Goal: Task Accomplishment & Management: Use online tool/utility

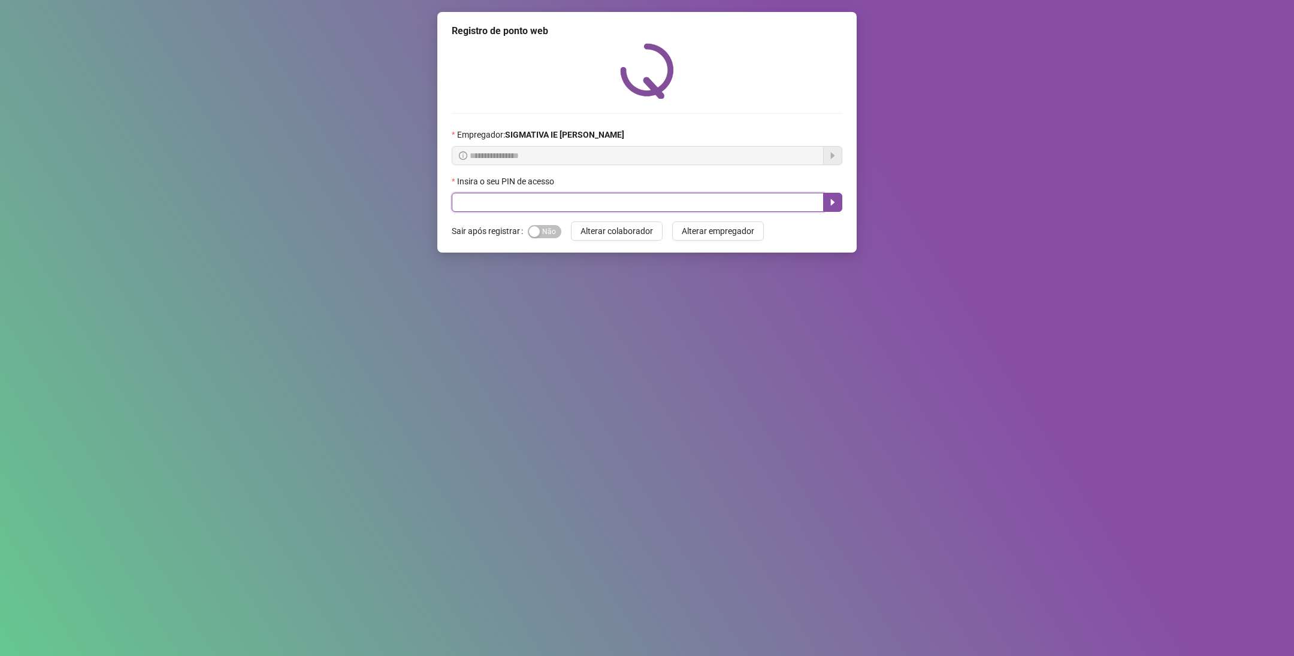
click at [491, 202] on input "text" at bounding box center [638, 202] width 372 height 19
type input "*****"
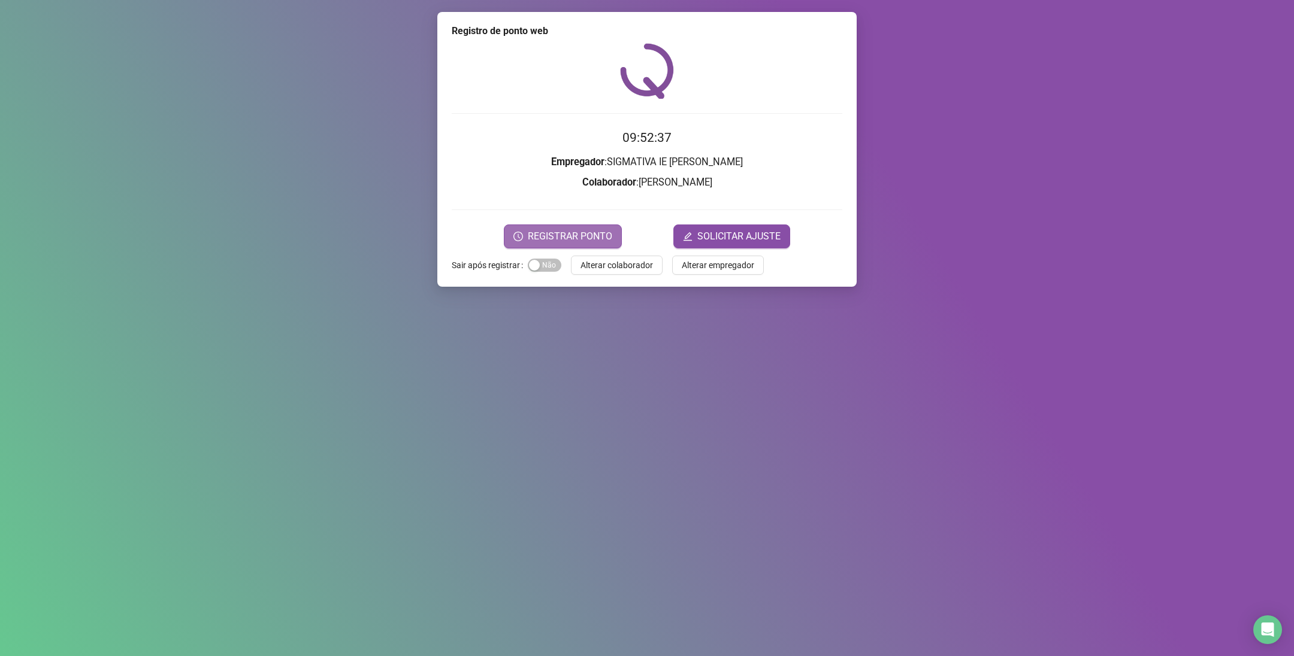
click at [565, 238] on span "REGISTRAR PONTO" at bounding box center [570, 236] width 84 height 14
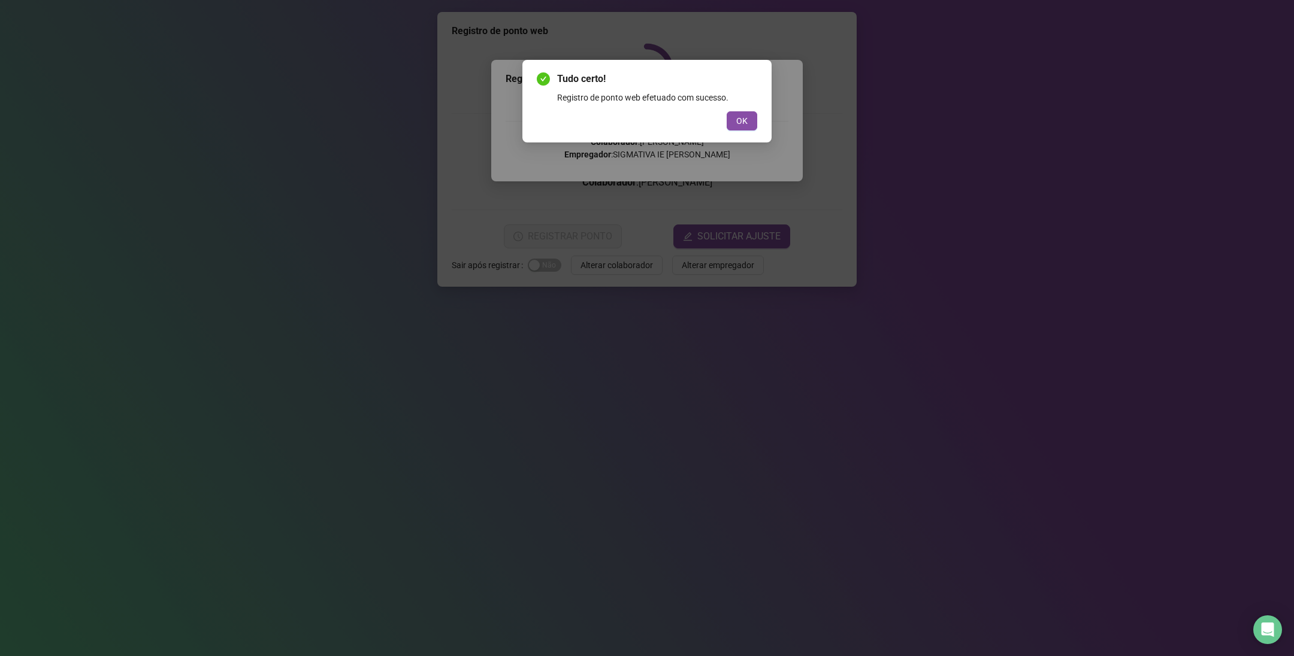
drag, startPoint x: 713, startPoint y: 93, endPoint x: 726, endPoint y: 108, distance: 19.1
click at [715, 94] on div "Registro de ponto web efetuado com sucesso." at bounding box center [657, 97] width 200 height 13
drag, startPoint x: 735, startPoint y: 113, endPoint x: 738, endPoint y: 119, distance: 7.0
click at [738, 116] on button "OK" at bounding box center [741, 120] width 31 height 19
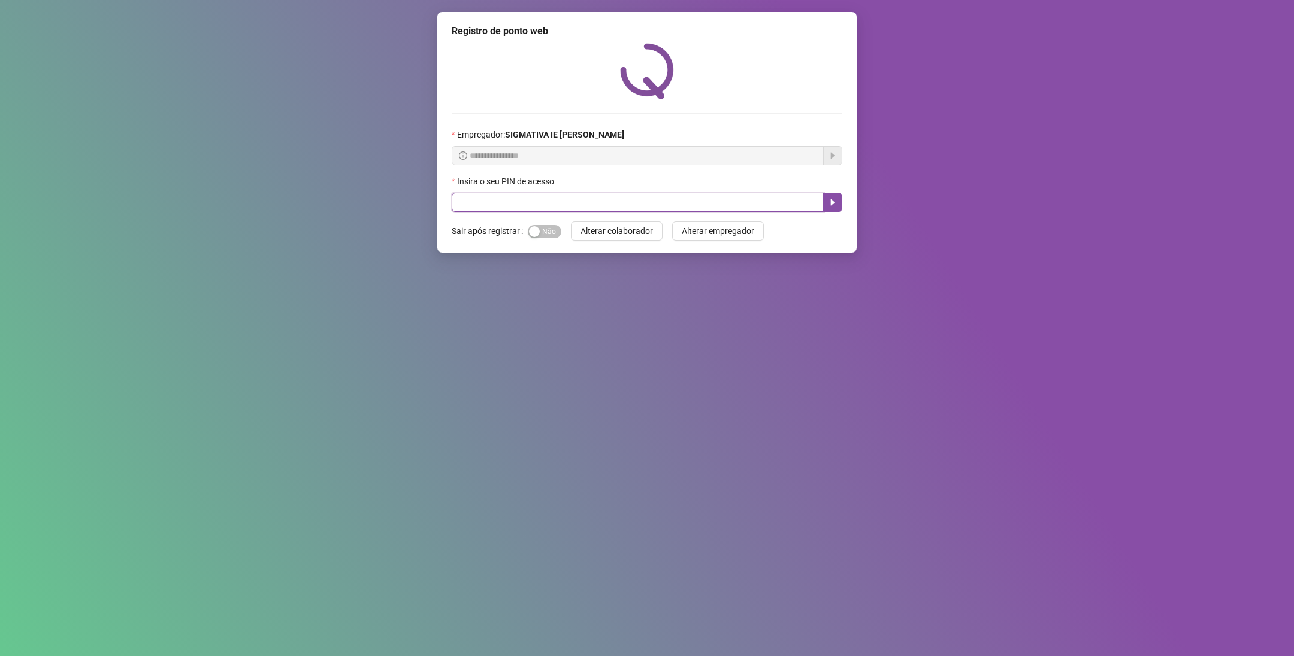
click at [543, 202] on input "text" at bounding box center [638, 202] width 372 height 19
type input "*****"
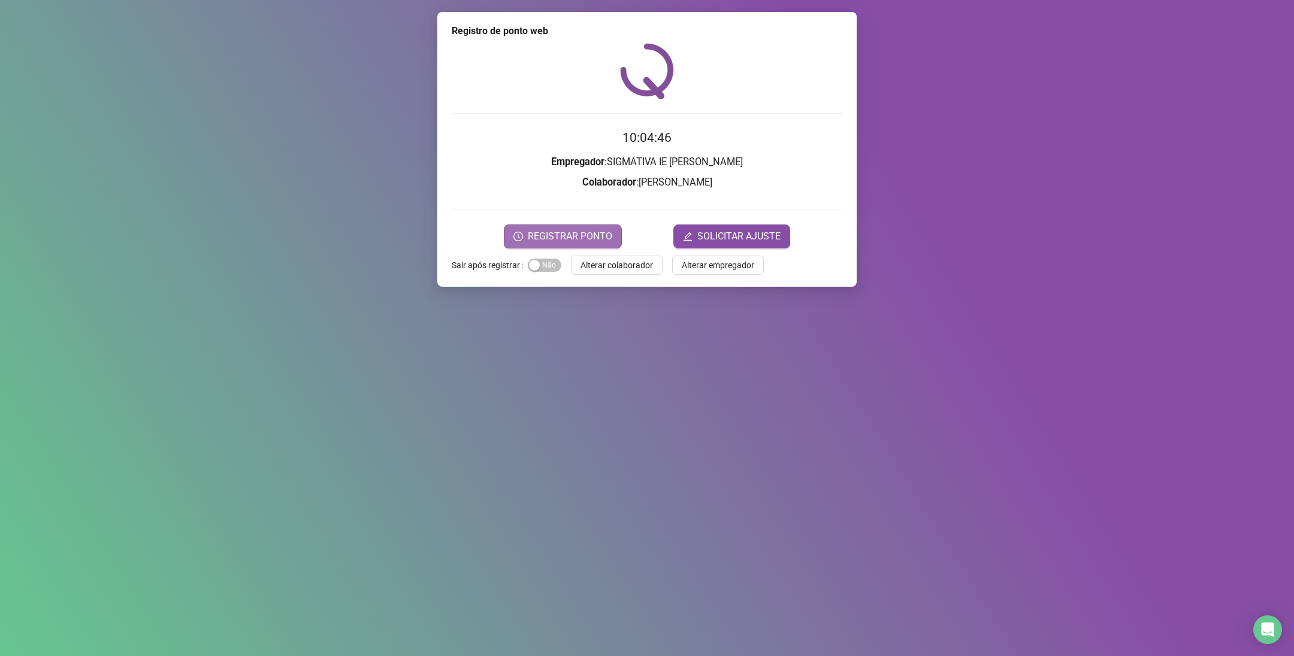
click at [559, 241] on span "REGISTRAR PONTO" at bounding box center [570, 236] width 84 height 14
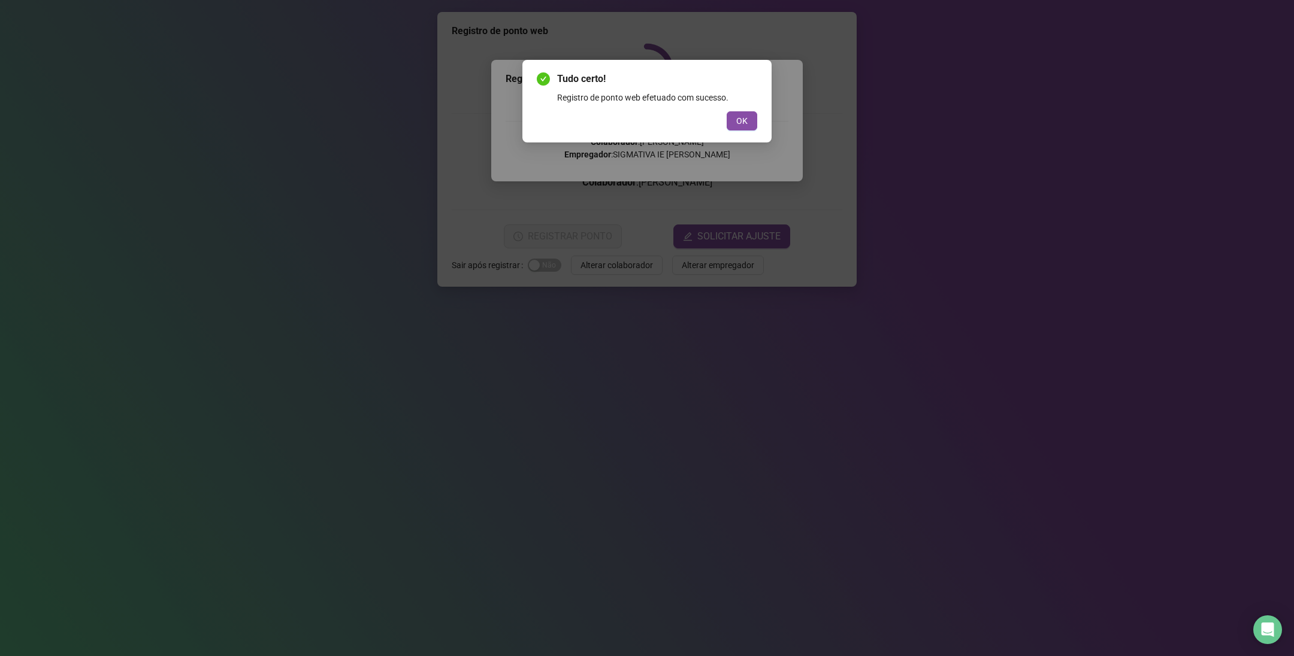
drag, startPoint x: 744, startPoint y: 116, endPoint x: 750, endPoint y: 115, distance: 6.0
click at [746, 117] on span "OK" at bounding box center [741, 120] width 11 height 13
